Goal: Navigation & Orientation: Find specific page/section

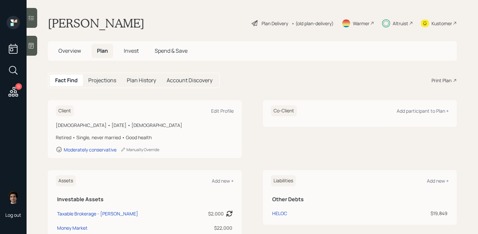
scroll to position [102, 0]
